Goal: Register for event/course

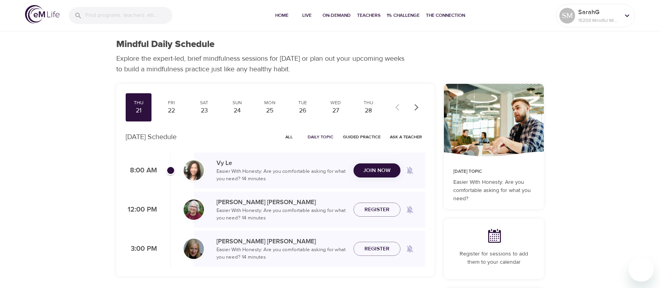
checkbox input "true"
click at [419, 106] on icon "button" at bounding box center [417, 107] width 8 height 8
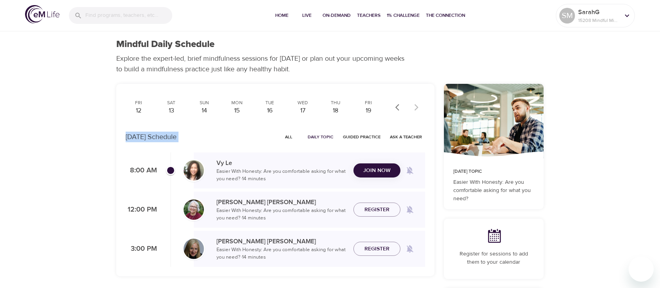
click at [419, 106] on div at bounding box center [408, 107] width 34 height 17
click at [367, 112] on div "19" at bounding box center [369, 110] width 20 height 9
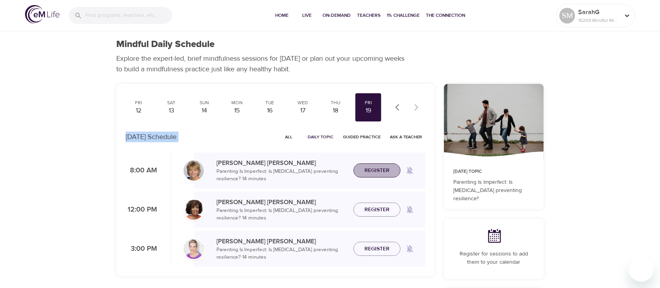
click at [367, 173] on span "Register" at bounding box center [377, 171] width 25 height 10
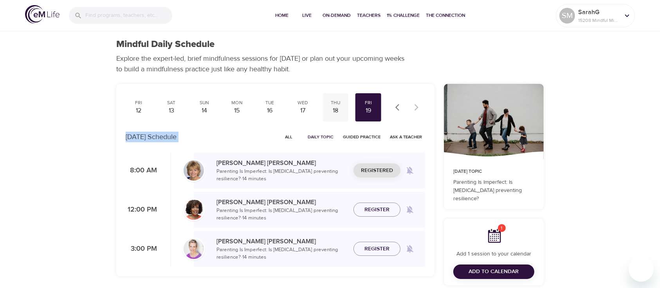
click at [338, 109] on div "18" at bounding box center [336, 110] width 20 height 9
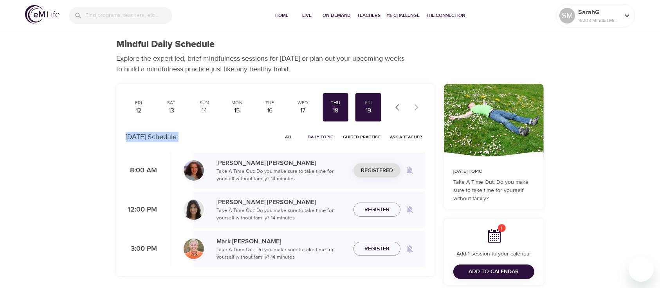
click at [395, 107] on button "button" at bounding box center [399, 107] width 17 height 17
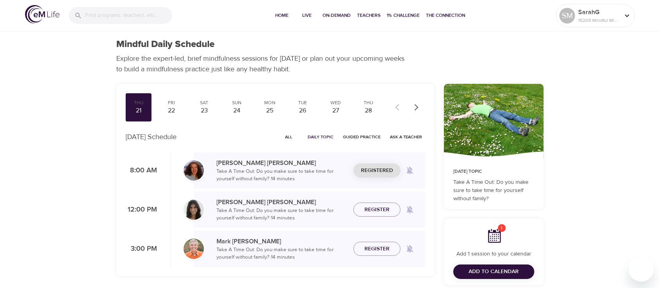
click at [395, 107] on div at bounding box center [408, 107] width 34 height 17
click at [136, 107] on div "21" at bounding box center [139, 110] width 20 height 9
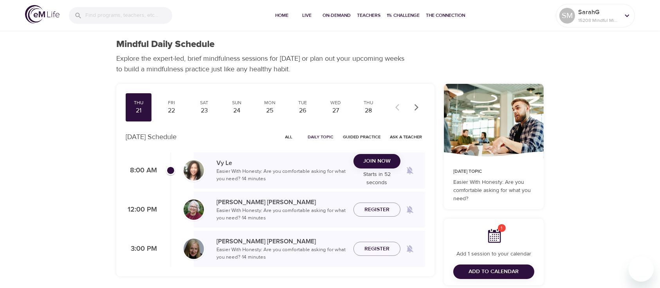
click at [381, 161] on span "Join Now" at bounding box center [376, 161] width 27 height 10
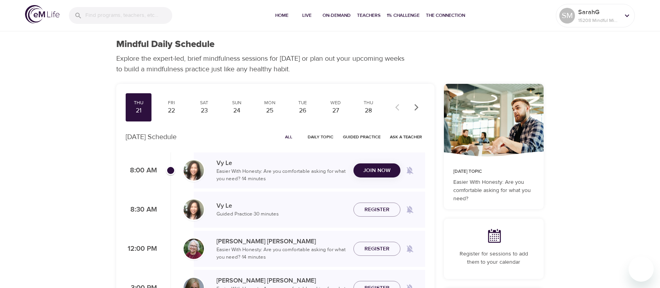
checkbox input "true"
click at [381, 176] on div "Join Now" at bounding box center [377, 170] width 47 height 14
click at [385, 163] on span "Join Now" at bounding box center [376, 166] width 27 height 10
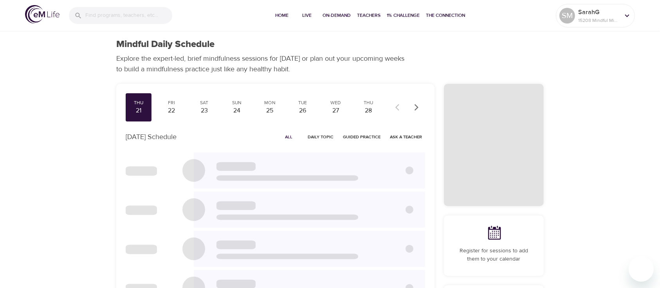
checkbox input "true"
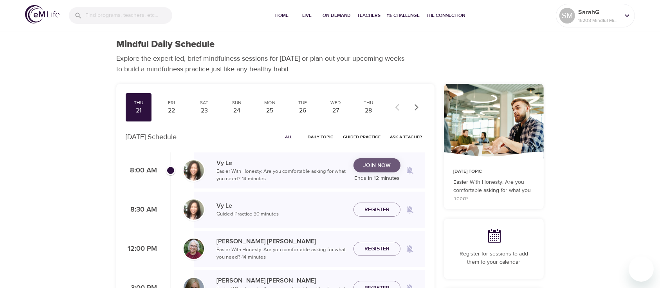
click at [376, 163] on span "Join Now" at bounding box center [376, 166] width 27 height 10
click at [388, 168] on span "Join Now" at bounding box center [376, 166] width 27 height 10
